Goal: Task Accomplishment & Management: Use online tool/utility

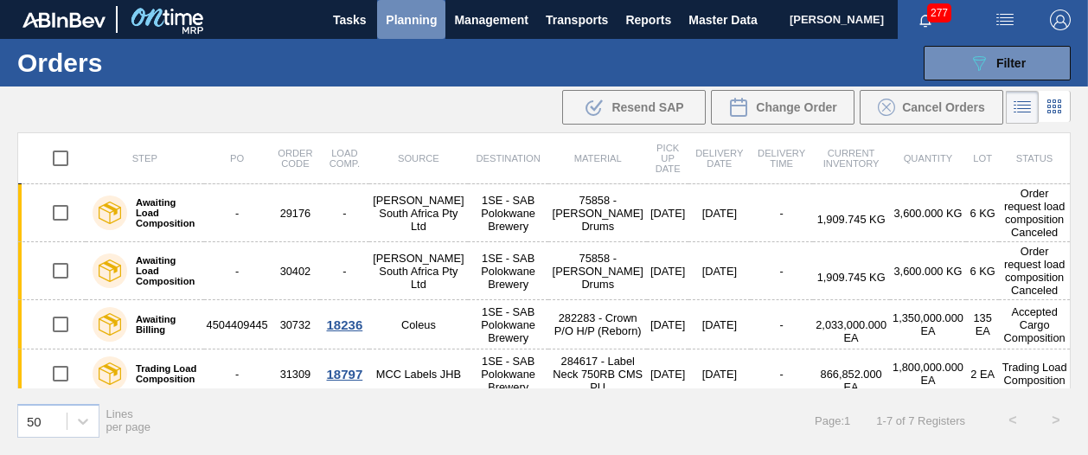
click at [413, 18] on span "Planning" at bounding box center [411, 20] width 51 height 21
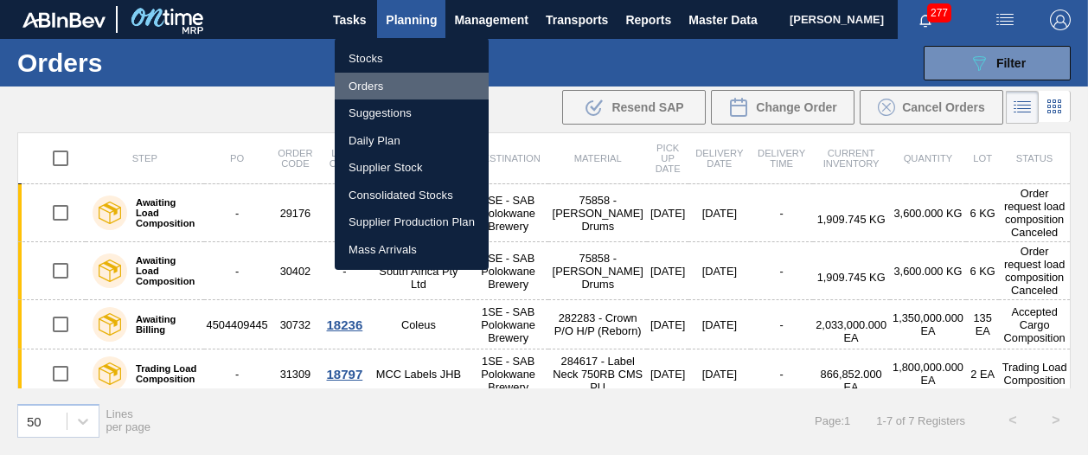
click at [397, 89] on li "Orders" at bounding box center [412, 87] width 154 height 28
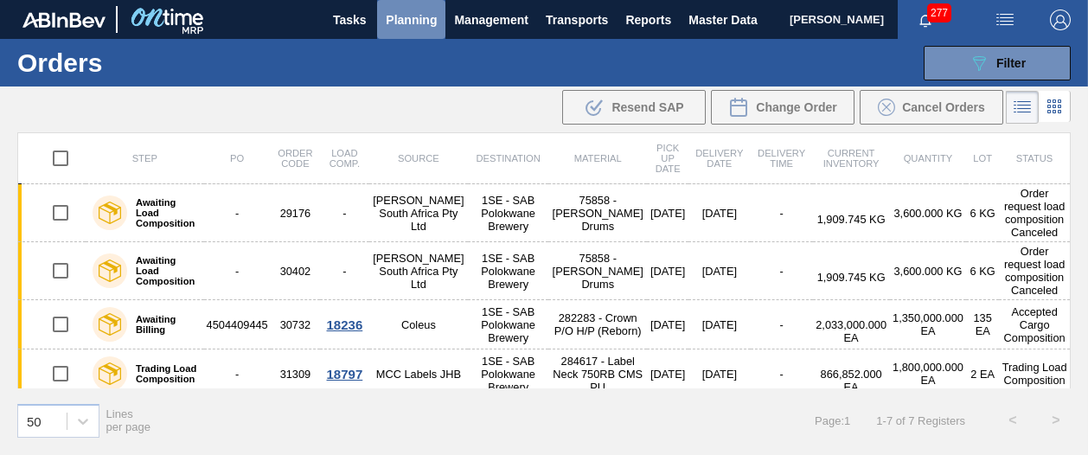
click at [403, 14] on span "Planning" at bounding box center [411, 20] width 51 height 21
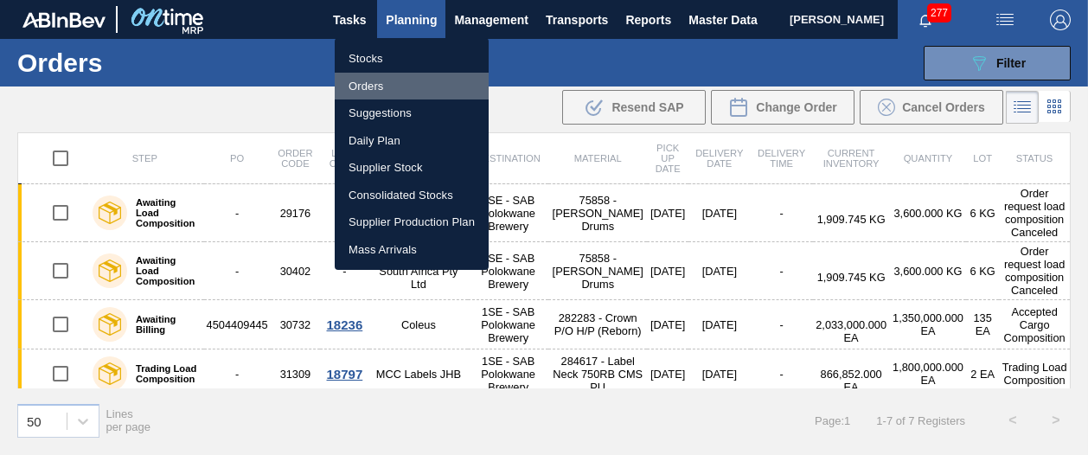
click at [369, 79] on li "Orders" at bounding box center [412, 87] width 154 height 28
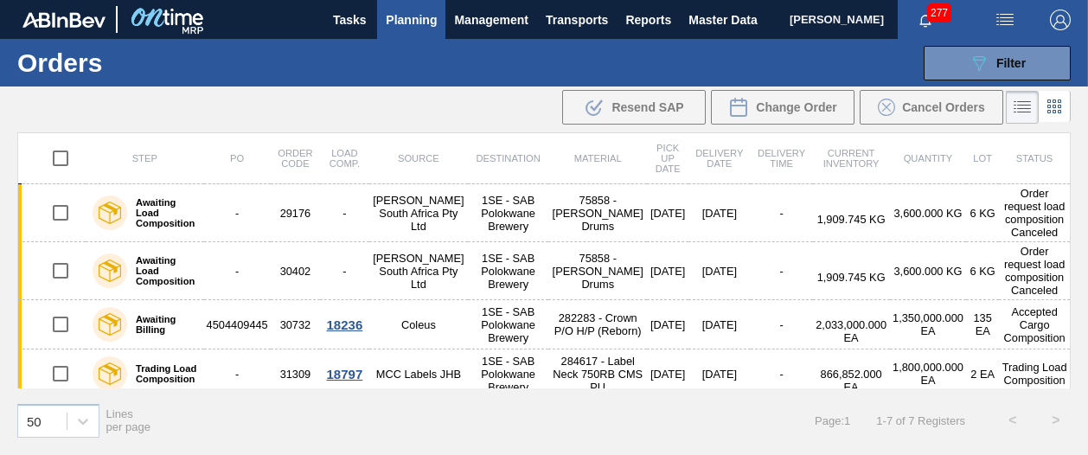
click at [369, 79] on div "089F7B8B-B2A5-4AFE-B5C0-19BA573D28AC Filter Portal Order Code PO SAP Code Step …" at bounding box center [667, 63] width 824 height 52
click at [1020, 112] on icon at bounding box center [1022, 107] width 21 height 21
click at [1057, 105] on icon at bounding box center [1054, 106] width 21 height 21
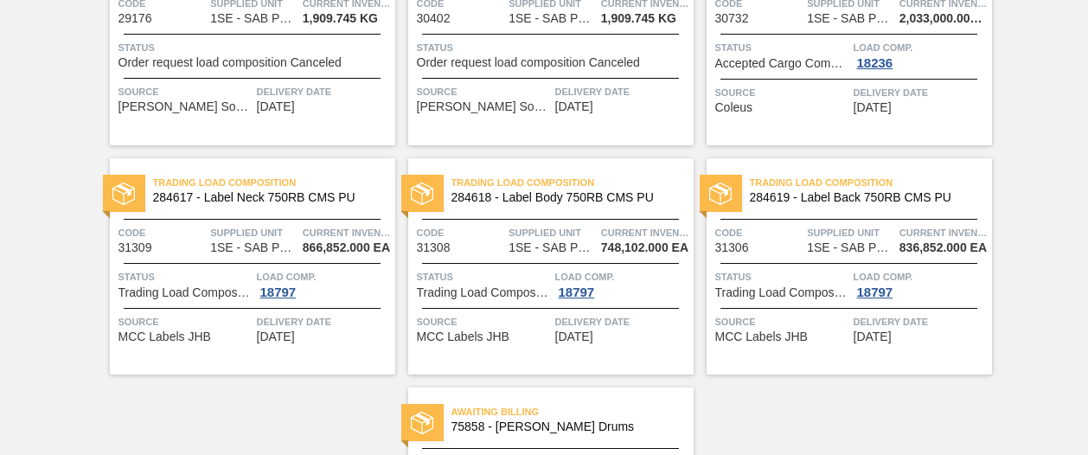
scroll to position [216, 0]
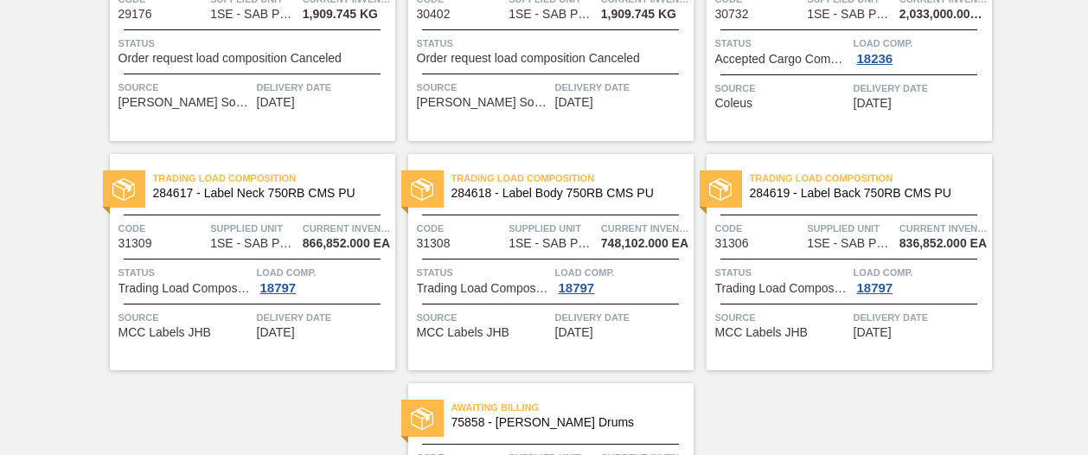
click at [348, 288] on div "Load Comp. 18797" at bounding box center [324, 279] width 134 height 31
click at [195, 189] on span "284617 - Label Neck 750RB CMS PU" at bounding box center [267, 193] width 228 height 13
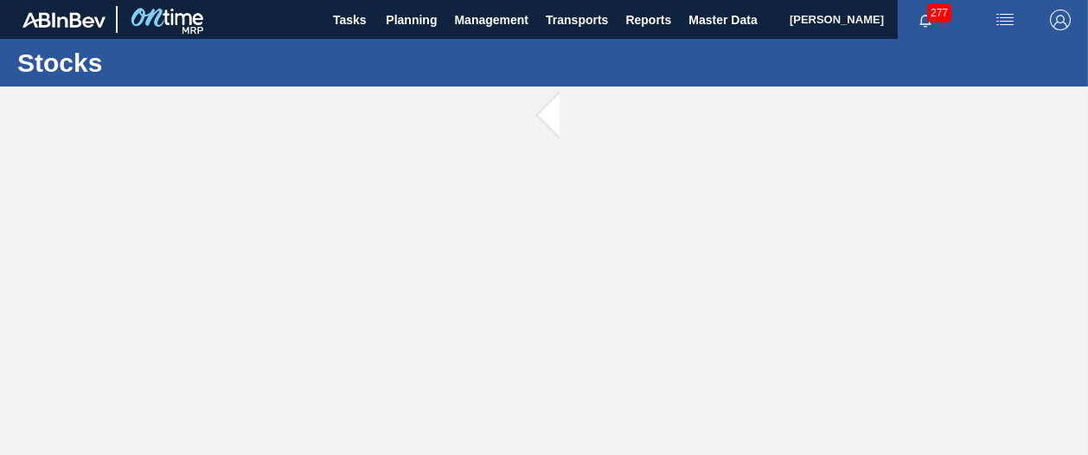
click at [195, 189] on main "Tasks Planning Management Transports Reports Master Data [PERSON_NAME] 277 Mark…" at bounding box center [544, 227] width 1088 height 455
click at [936, 8] on span "277" at bounding box center [939, 12] width 24 height 19
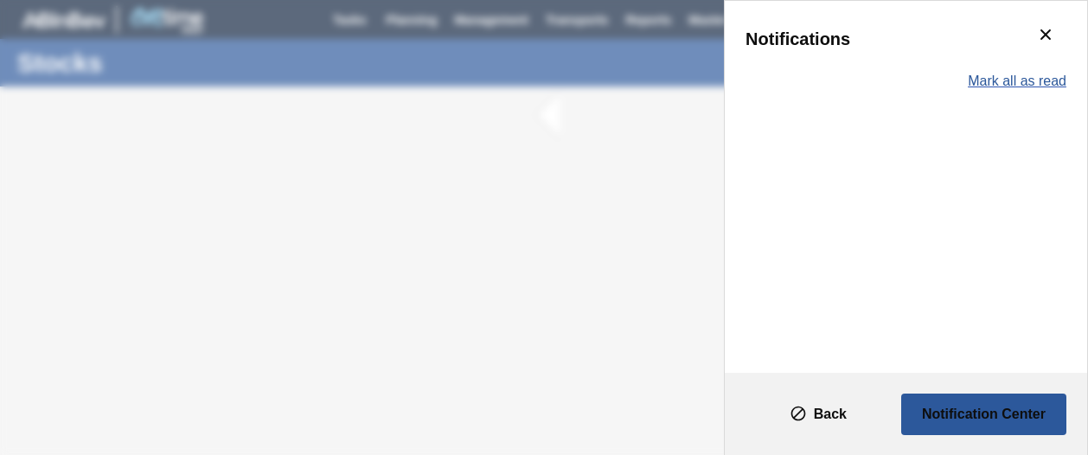
click at [1036, 84] on span "Mark all as read" at bounding box center [1017, 81] width 99 height 16
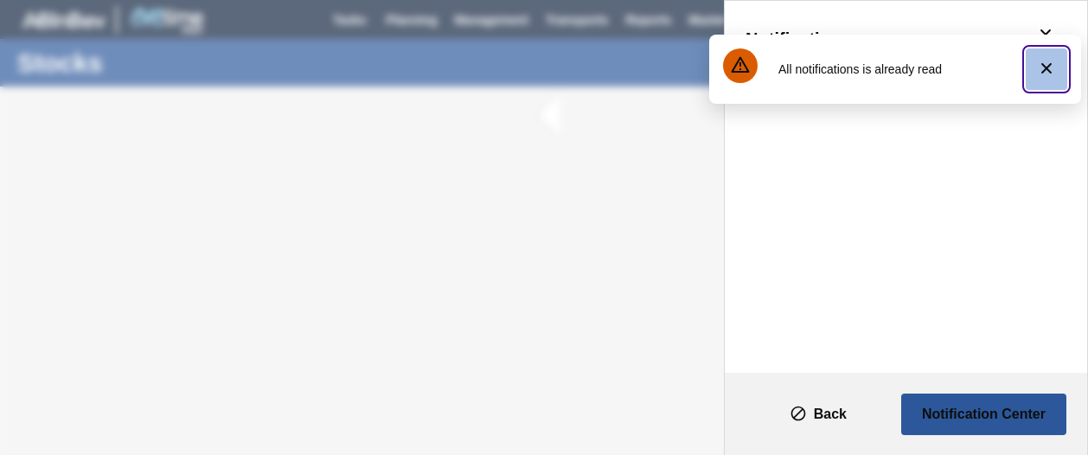
click at [1055, 64] on icon "botão de ícone" at bounding box center [1046, 68] width 21 height 21
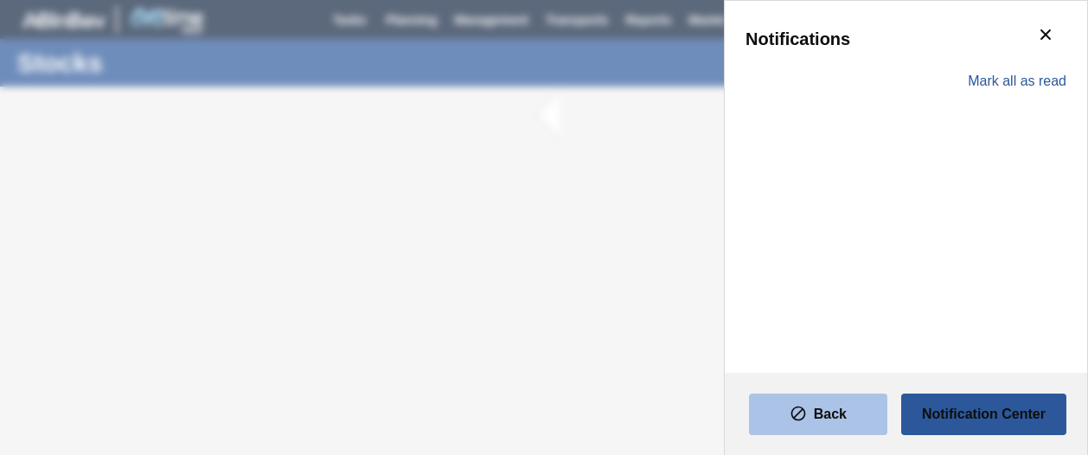
click at [852, 404] on button "Back" at bounding box center [818, 414] width 138 height 42
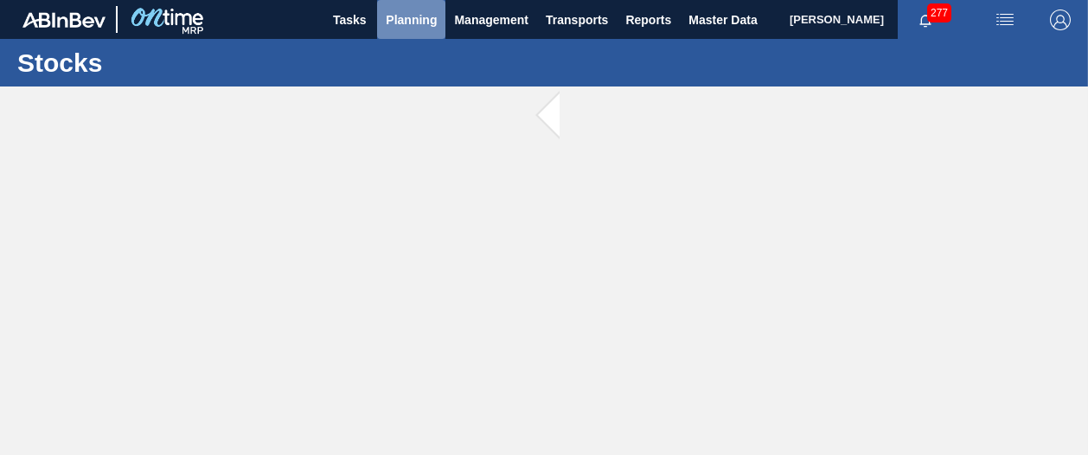
click at [410, 13] on span "Planning" at bounding box center [411, 20] width 51 height 21
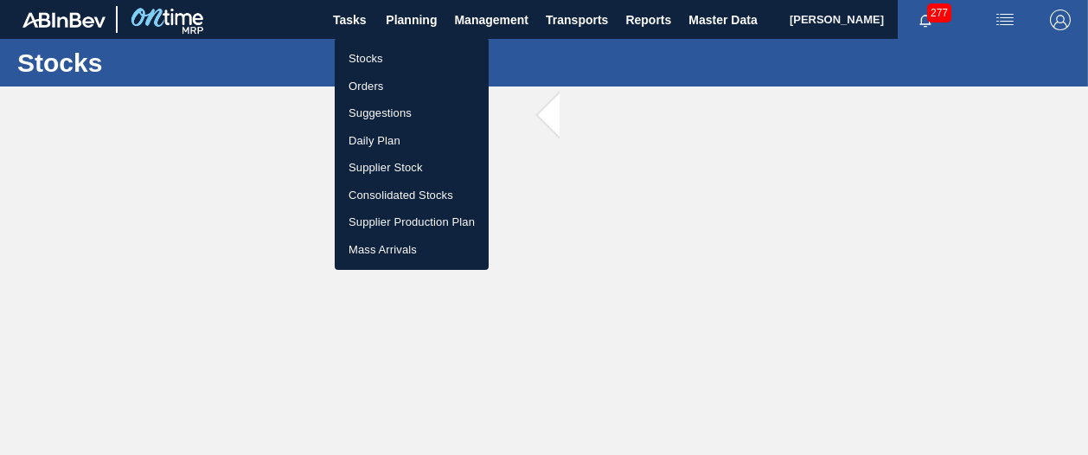
click at [1001, 17] on div at bounding box center [544, 227] width 1088 height 455
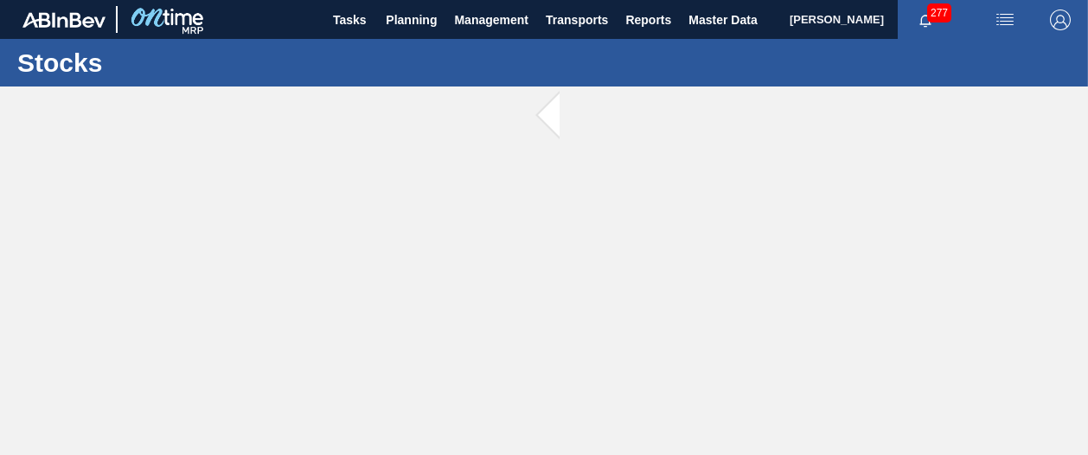
click at [1001, 17] on div "Stocks Orders Suggestions Daily Plan Supplier Stock Consolidated Stocks Supplie…" at bounding box center [544, 227] width 1088 height 455
click at [1001, 17] on img "button" at bounding box center [1004, 20] width 21 height 21
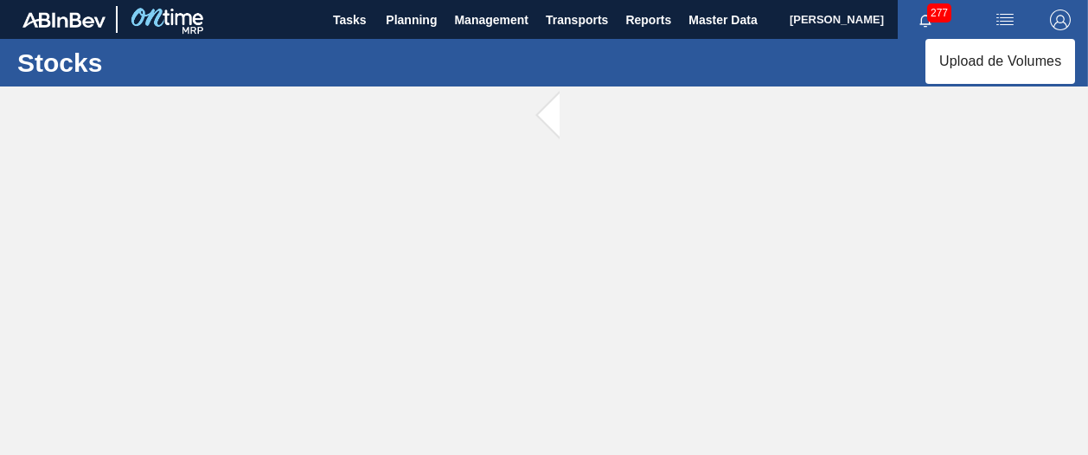
click at [1001, 17] on div at bounding box center [544, 227] width 1088 height 455
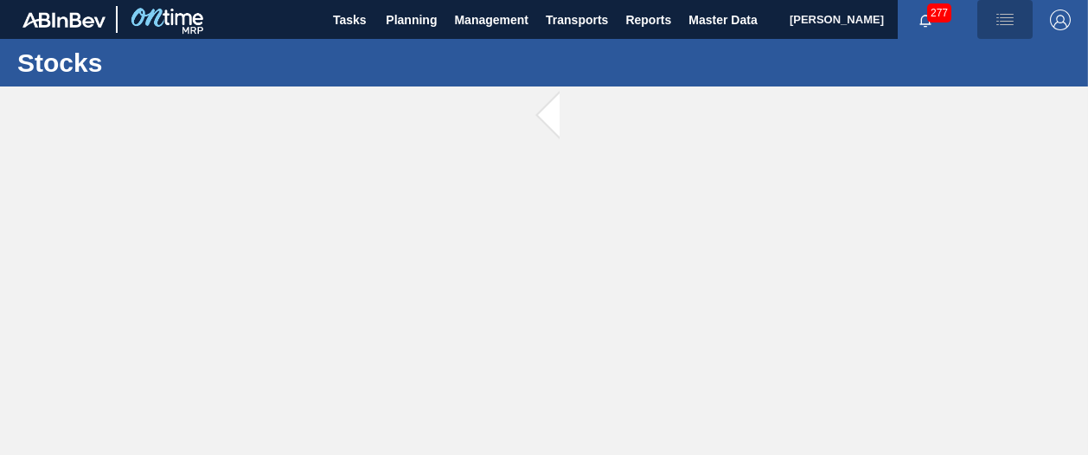
click at [1001, 17] on img "button" at bounding box center [1004, 20] width 21 height 21
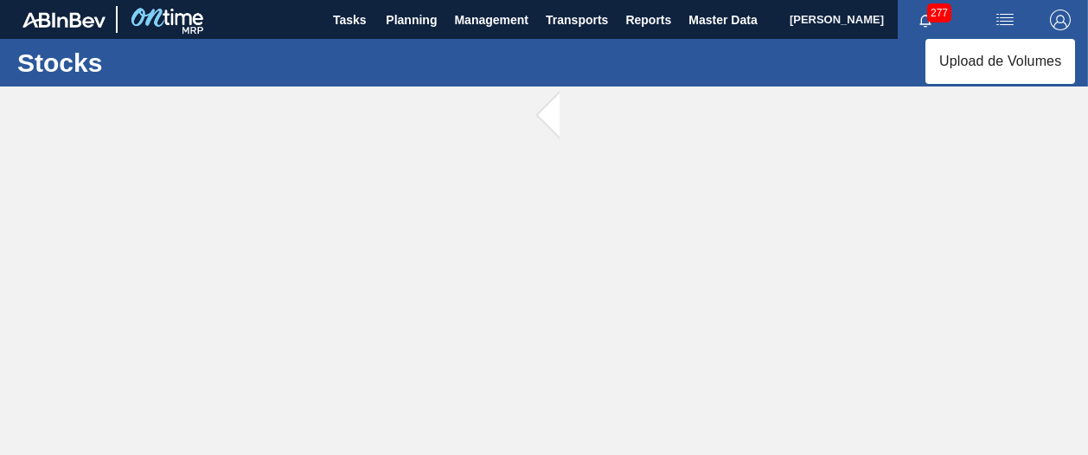
click at [1001, 17] on div at bounding box center [544, 227] width 1088 height 455
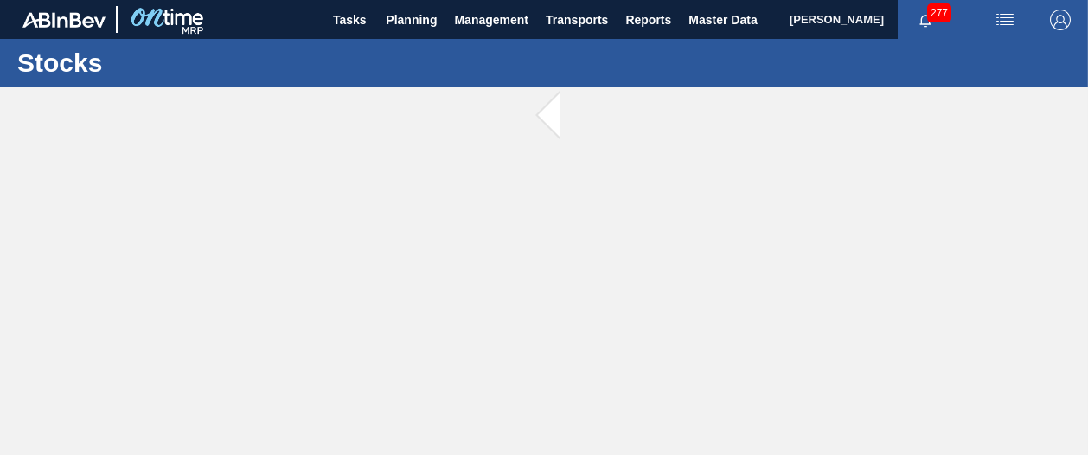
click at [872, 18] on span "[PERSON_NAME]" at bounding box center [836, 19] width 94 height 39
click at [574, 17] on span "Transports" at bounding box center [577, 20] width 62 height 21
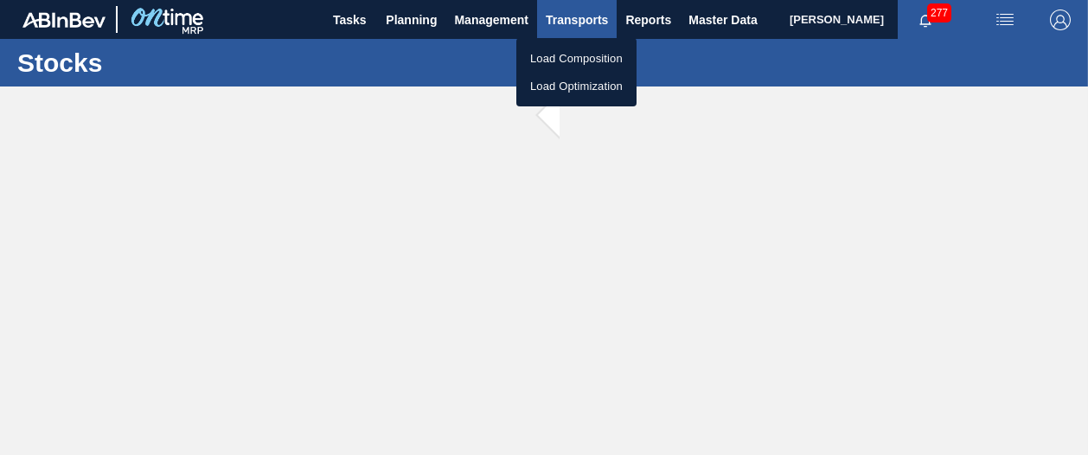
click at [574, 17] on div at bounding box center [544, 227] width 1088 height 455
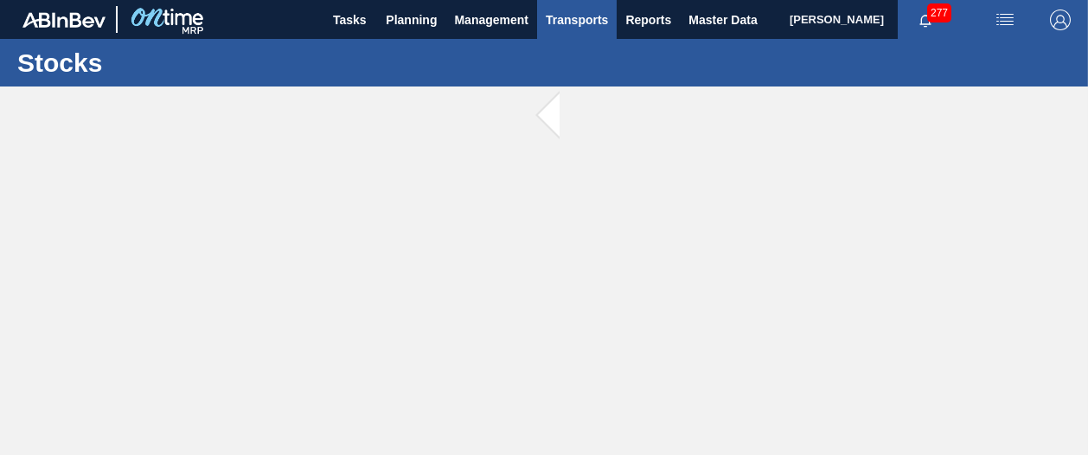
click at [574, 17] on div "Load Composition Load Optimization" at bounding box center [544, 227] width 1088 height 455
click at [574, 17] on span "Transports" at bounding box center [577, 20] width 62 height 21
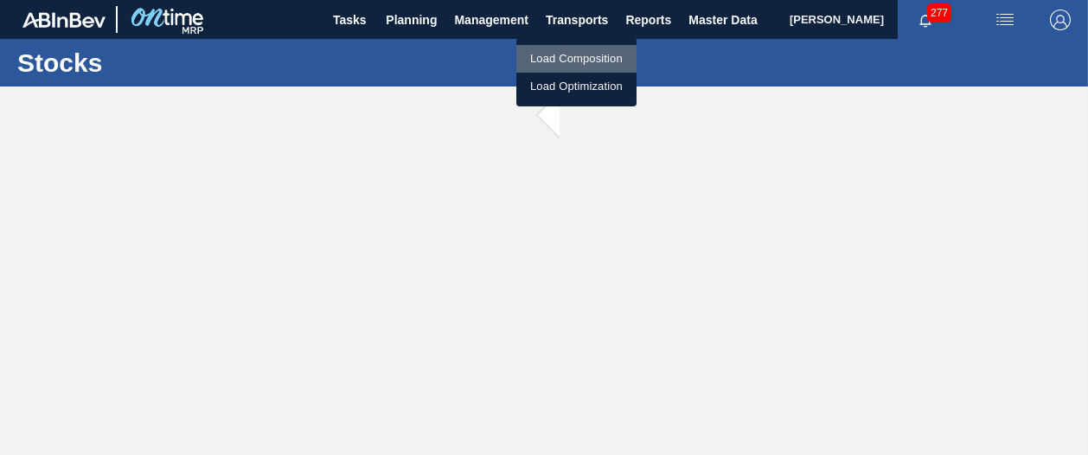
click at [572, 54] on li "Load Composition" at bounding box center [576, 59] width 120 height 28
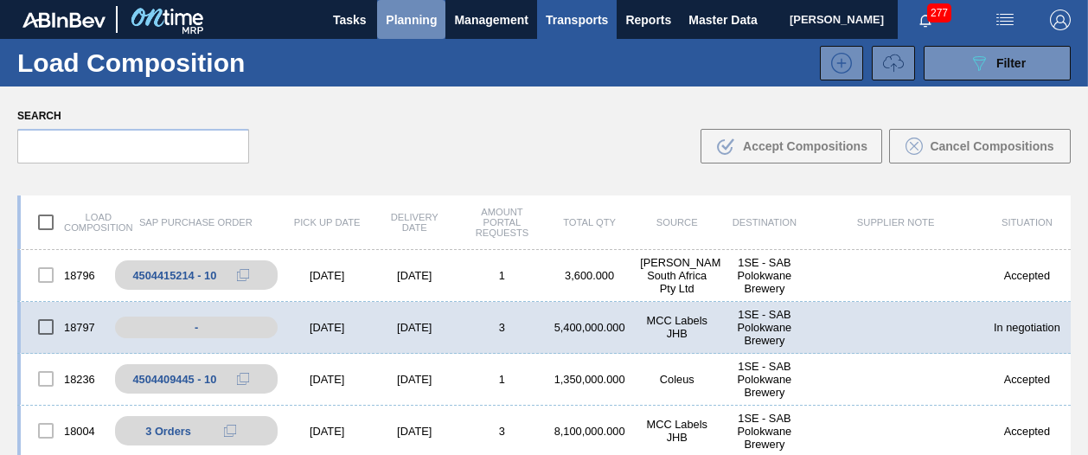
click at [411, 22] on span "Planning" at bounding box center [411, 20] width 51 height 21
click at [425, 13] on span "Planning" at bounding box center [411, 20] width 51 height 21
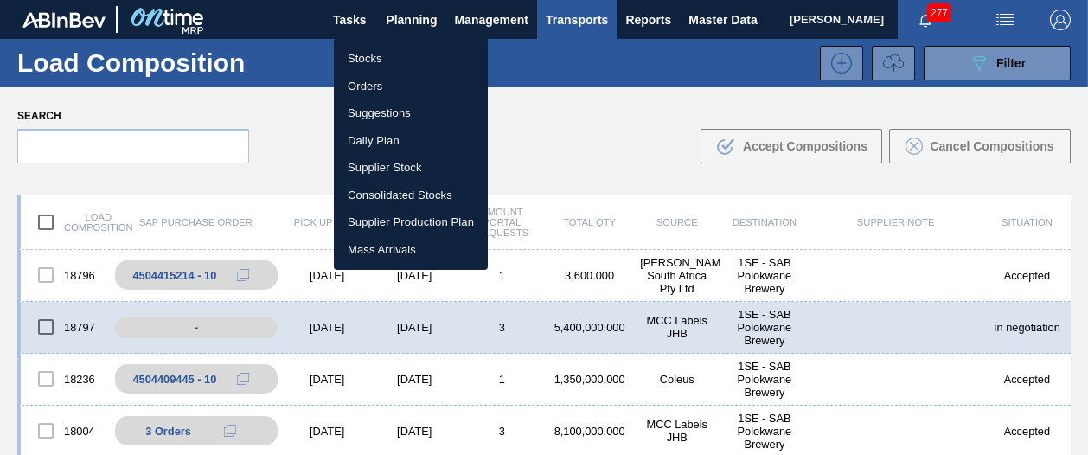
click at [396, 110] on li "Suggestions" at bounding box center [411, 113] width 154 height 28
